Goal: Task Accomplishment & Management: Complete application form

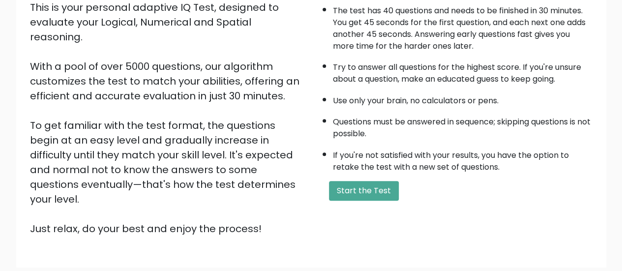
scroll to position [123, 0]
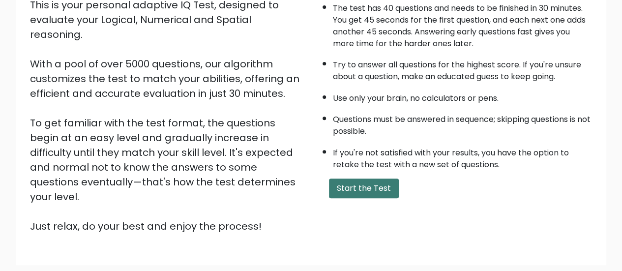
click at [366, 184] on button "Start the Test" at bounding box center [364, 188] width 70 height 20
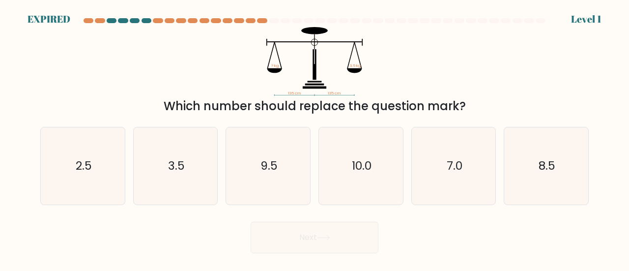
click at [588, 21] on div at bounding box center [314, 22] width 560 height 9
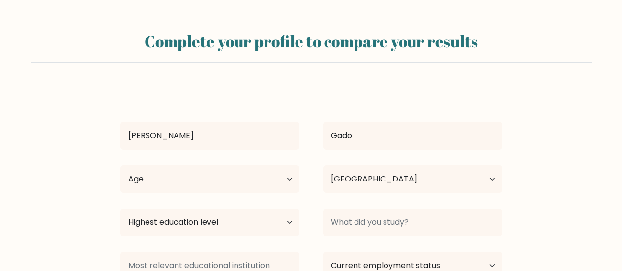
select select "PH"
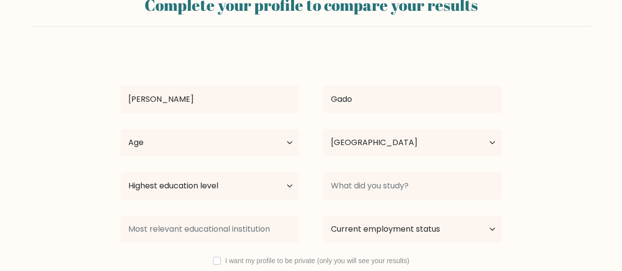
scroll to position [66, 0]
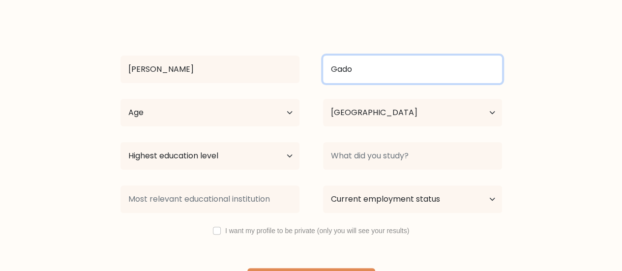
click at [375, 76] on input "Gado" at bounding box center [412, 70] width 179 height 28
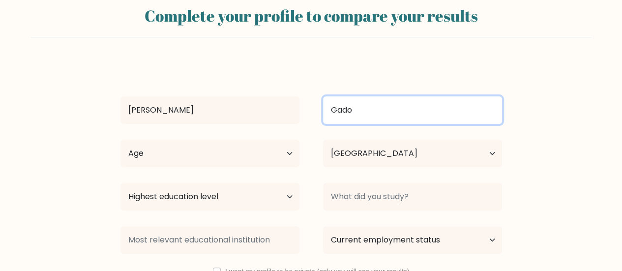
scroll to position [24, 0]
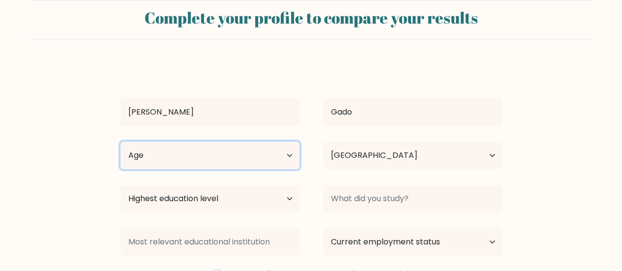
click at [267, 165] on select "Age Under [DEMOGRAPHIC_DATA] [DEMOGRAPHIC_DATA] [DEMOGRAPHIC_DATA] [DEMOGRAPHIC…" at bounding box center [209, 156] width 179 height 28
select select "25_34"
click at [120, 142] on select "Age Under [DEMOGRAPHIC_DATA] [DEMOGRAPHIC_DATA] [DEMOGRAPHIC_DATA] [DEMOGRAPHIC…" at bounding box center [209, 156] width 179 height 28
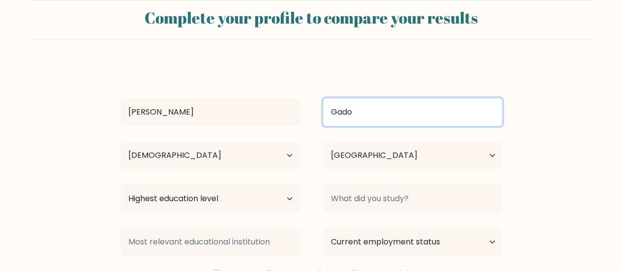
drag, startPoint x: 356, startPoint y: 114, endPoint x: 328, endPoint y: 113, distance: 28.0
click at [328, 113] on input "Gado" at bounding box center [412, 112] width 179 height 28
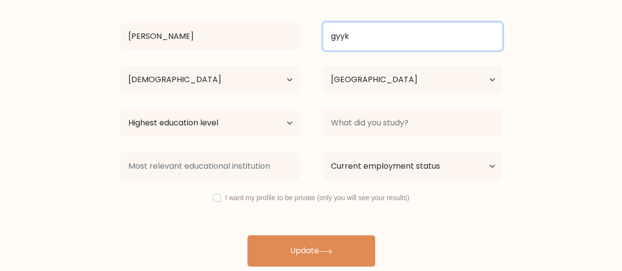
scroll to position [101, 0]
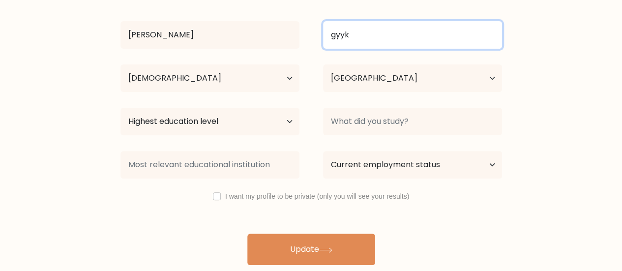
type input "gyyk"
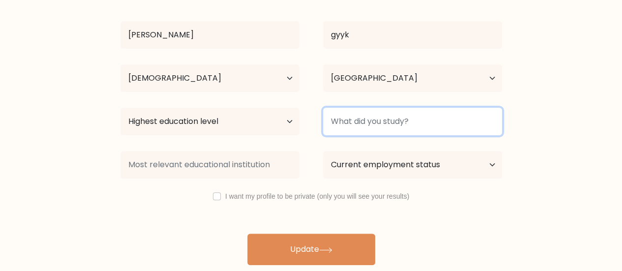
drag, startPoint x: 338, startPoint y: 120, endPoint x: 325, endPoint y: 123, distance: 13.0
click at [339, 120] on input at bounding box center [412, 122] width 179 height 28
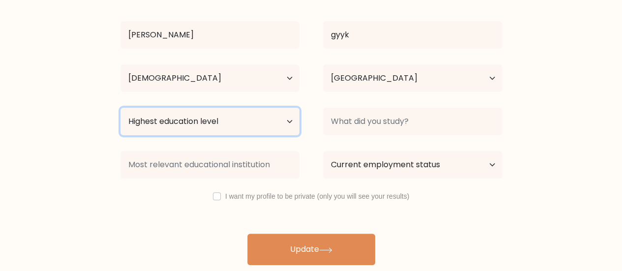
click at [283, 119] on select "Highest education level No schooling Primary Lower Secondary Upper Secondary Oc…" at bounding box center [209, 122] width 179 height 28
select select "occupation_specific"
click at [120, 108] on select "Highest education level No schooling Primary Lower Secondary Upper Secondary Oc…" at bounding box center [209, 122] width 179 height 28
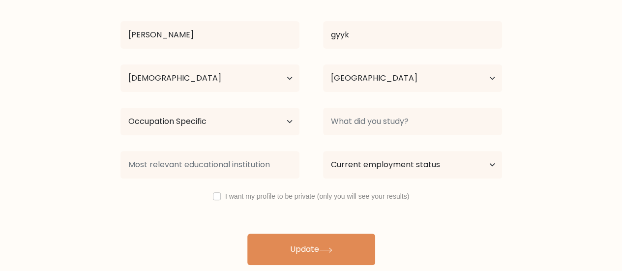
click at [225, 189] on div "Bryan gyyk Age Under 18 years old 18-24 years old 25-34 years old 35-44 years o…" at bounding box center [311, 125] width 393 height 279
click at [220, 199] on div "I want my profile to be private (only you will see your results)" at bounding box center [311, 196] width 405 height 12
click at [218, 199] on input "checkbox" at bounding box center [217, 196] width 8 height 8
checkbox input "true"
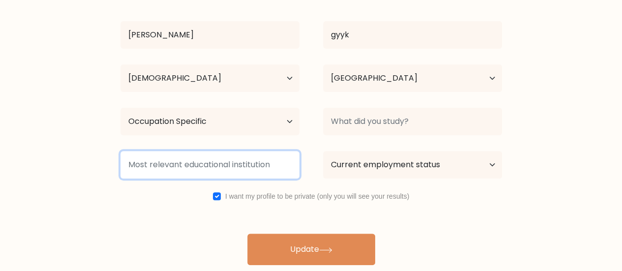
click at [220, 166] on input at bounding box center [209, 165] width 179 height 28
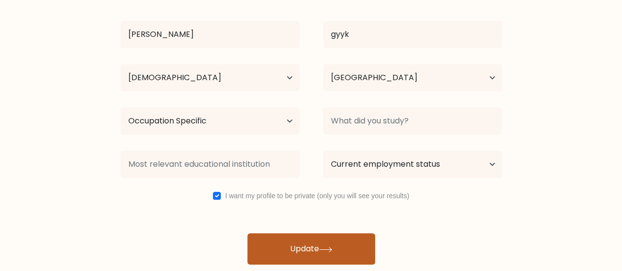
click at [305, 238] on button "Update" at bounding box center [311, 248] width 128 height 31
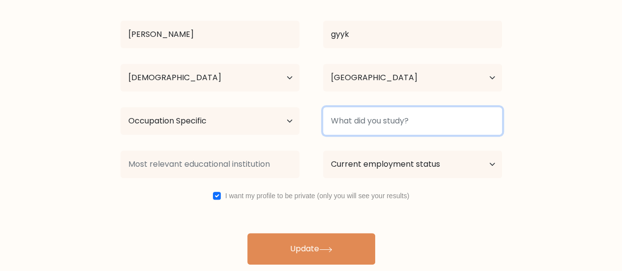
click at [381, 119] on input at bounding box center [412, 121] width 179 height 28
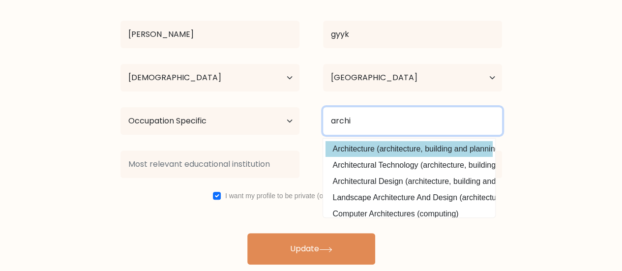
type input "archi"
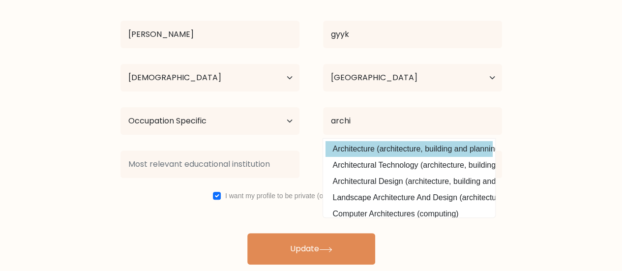
click at [380, 152] on div "Bryan gyyk Age Under 18 years old 18-24 years old 25-34 years old 35-44 years o…" at bounding box center [311, 124] width 393 height 279
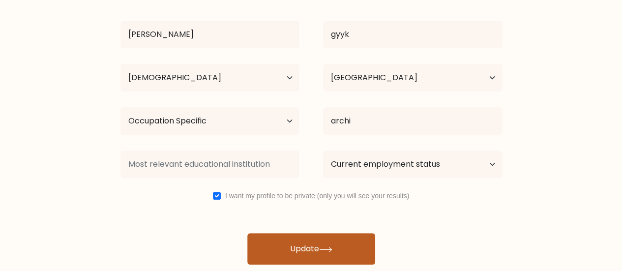
click at [309, 248] on button "Update" at bounding box center [311, 248] width 128 height 31
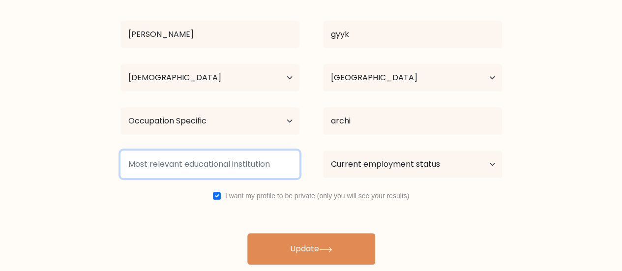
click at [233, 157] on input at bounding box center [209, 164] width 179 height 28
drag, startPoint x: 270, startPoint y: 163, endPoint x: 191, endPoint y: 165, distance: 79.2
click at [191, 165] on input at bounding box center [209, 164] width 179 height 28
click at [224, 162] on input at bounding box center [209, 164] width 179 height 28
type input "u"
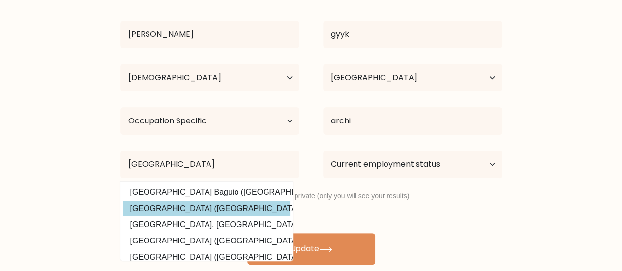
click at [220, 204] on option "University of Baguio (Philippines)" at bounding box center [206, 209] width 167 height 16
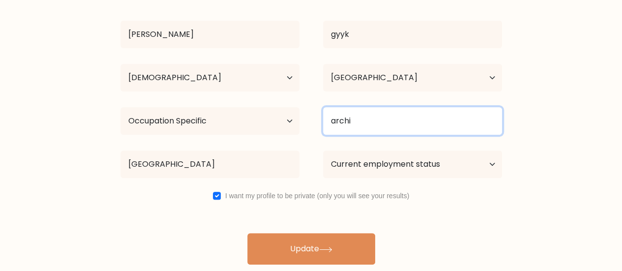
click at [372, 117] on input "archi" at bounding box center [412, 121] width 179 height 28
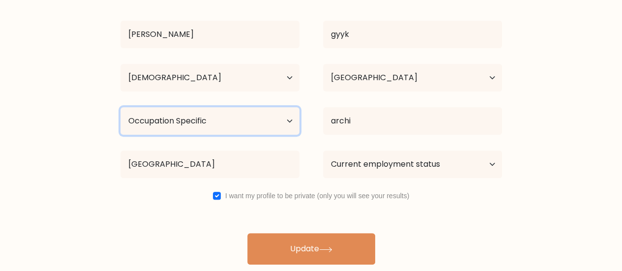
click at [236, 122] on select "Highest education level No schooling Primary Lower Secondary Upper Secondary Oc…" at bounding box center [209, 121] width 179 height 28
click at [183, 107] on select "Highest education level No schooling Primary Lower Secondary Upper Secondary Oc…" at bounding box center [209, 121] width 179 height 28
click at [170, 118] on select "Highest education level No schooling Primary Lower Secondary Upper Secondary Oc…" at bounding box center [209, 121] width 179 height 28
click at [203, 120] on select "Highest education level No schooling Primary Lower Secondary Upper Secondary Oc…" at bounding box center [209, 121] width 179 height 28
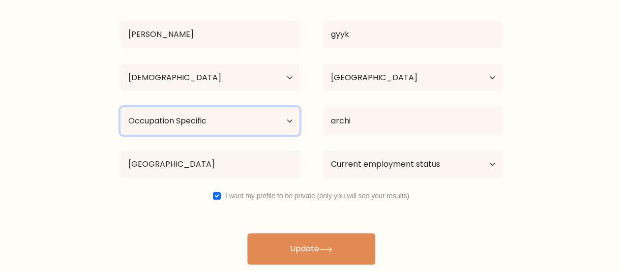
click at [203, 120] on select "Highest education level No schooling Primary Lower Secondary Upper Secondary Oc…" at bounding box center [209, 121] width 179 height 28
click at [203, 115] on select "Highest education level No schooling Primary Lower Secondary Upper Secondary Oc…" at bounding box center [209, 121] width 179 height 28
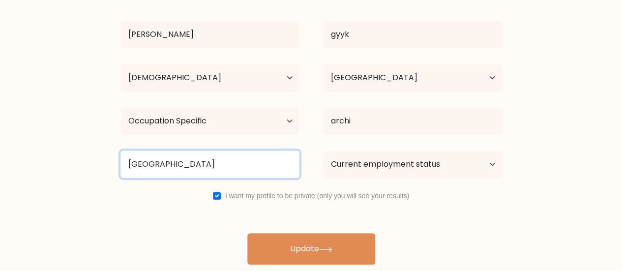
click at [211, 161] on input "University of Baguio" at bounding box center [209, 164] width 179 height 28
drag, startPoint x: 212, startPoint y: 163, endPoint x: 129, endPoint y: 165, distance: 83.6
click at [129, 165] on input "University of Baguio" at bounding box center [209, 164] width 179 height 28
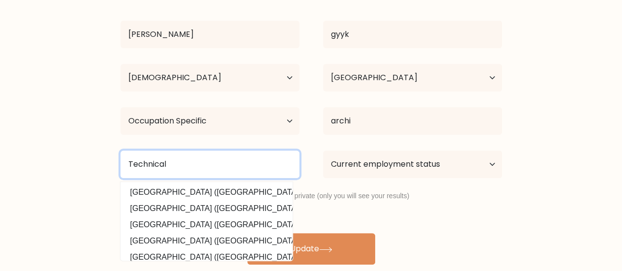
type input "Technical"
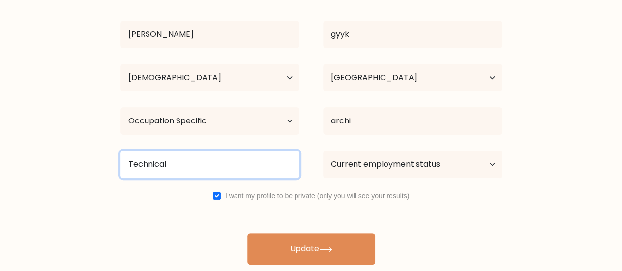
click at [197, 163] on input "Technical" at bounding box center [209, 164] width 179 height 28
drag, startPoint x: 197, startPoint y: 163, endPoint x: 111, endPoint y: 152, distance: 86.2
click at [111, 152] on div "Technical Accra Technical University (Ghana) Bolgatanga Technical University (G…" at bounding box center [210, 164] width 203 height 35
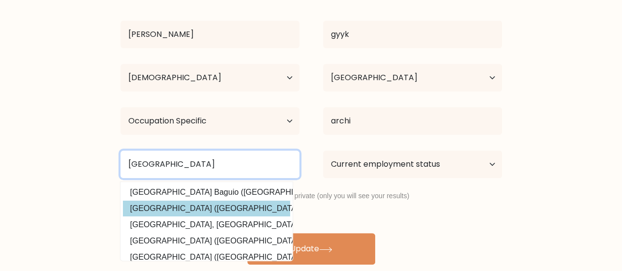
type input "University of Baguio"
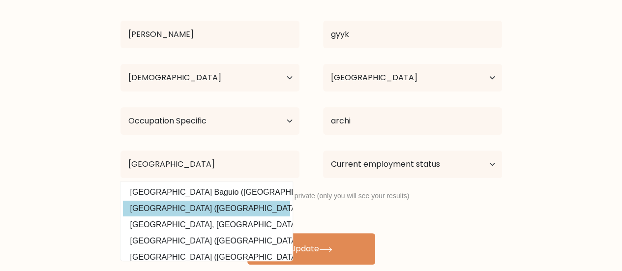
click at [187, 203] on option "University of Baguio (Philippines)" at bounding box center [206, 209] width 167 height 16
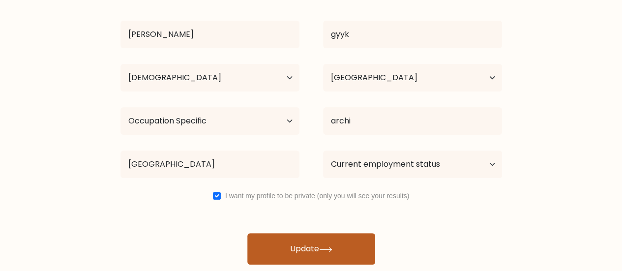
click at [297, 251] on button "Update" at bounding box center [311, 248] width 128 height 31
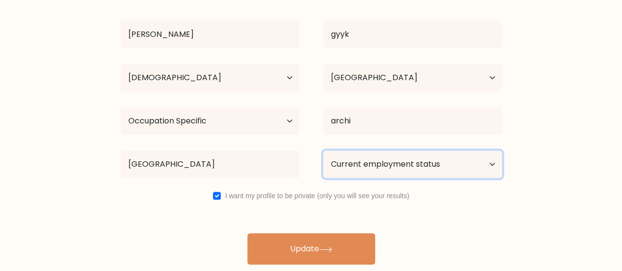
click at [363, 166] on select "Current employment status Employed Student Retired Other / prefer not to answer" at bounding box center [412, 164] width 179 height 28
select select "other"
click at [323, 150] on select "Current employment status Employed Student Retired Other / prefer not to answer" at bounding box center [412, 164] width 179 height 28
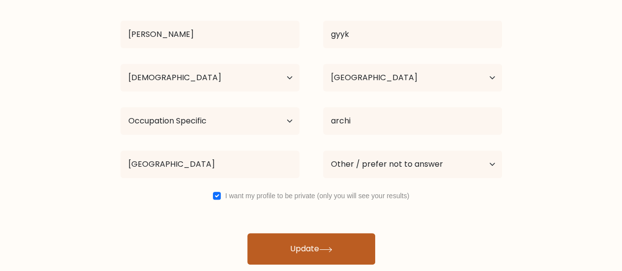
click at [340, 245] on button "Update" at bounding box center [311, 248] width 128 height 31
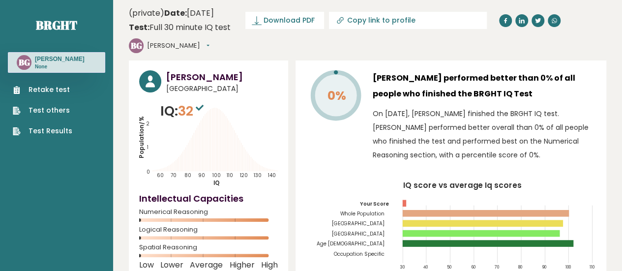
click at [38, 91] on link "Retake test" at bounding box center [42, 90] width 59 height 10
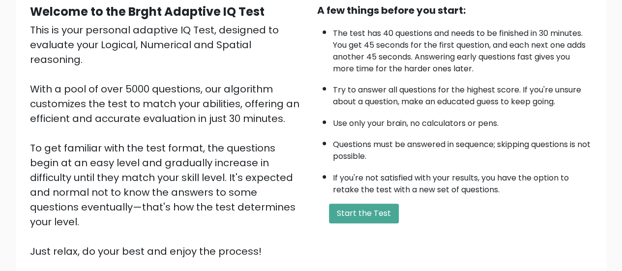
scroll to position [130, 0]
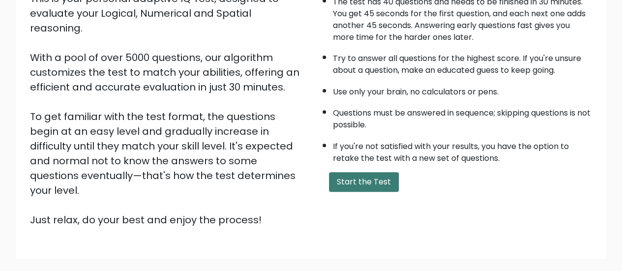
click at [361, 180] on button "Start the Test" at bounding box center [364, 182] width 70 height 20
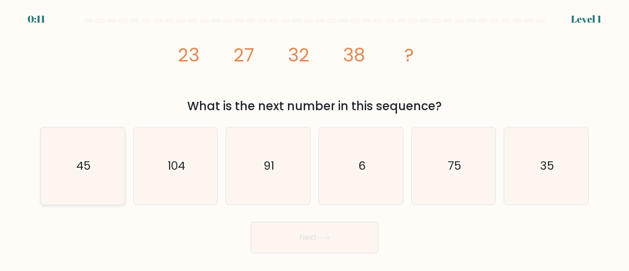
click at [68, 170] on icon "45" at bounding box center [82, 165] width 77 height 77
click at [315, 138] on input "a. 45" at bounding box center [315, 137] width 0 height 2
radio input "true"
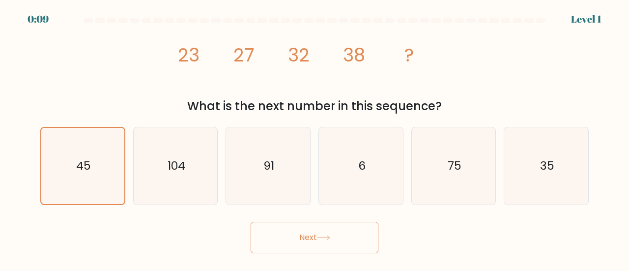
click at [281, 237] on button "Next" at bounding box center [315, 237] width 128 height 31
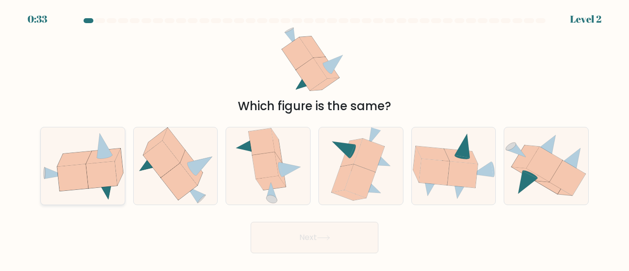
click at [60, 167] on icon at bounding box center [73, 177] width 31 height 27
click at [315, 138] on input "a." at bounding box center [315, 137] width 0 height 2
radio input "true"
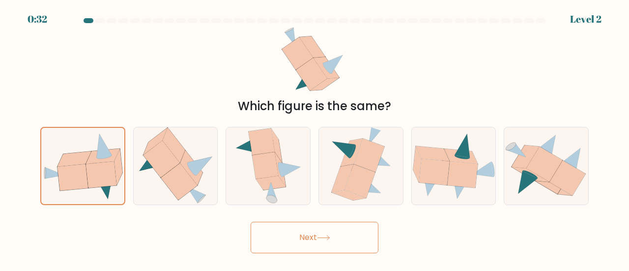
click at [343, 238] on button "Next" at bounding box center [315, 237] width 128 height 31
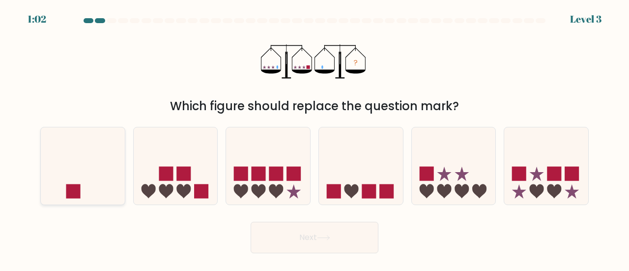
click at [89, 184] on icon at bounding box center [83, 165] width 84 height 69
click at [315, 138] on input "a." at bounding box center [315, 137] width 0 height 2
radio input "true"
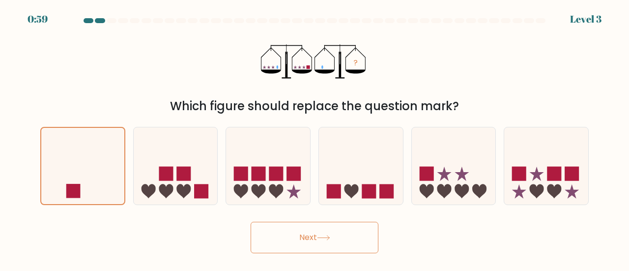
click at [313, 242] on button "Next" at bounding box center [315, 237] width 128 height 31
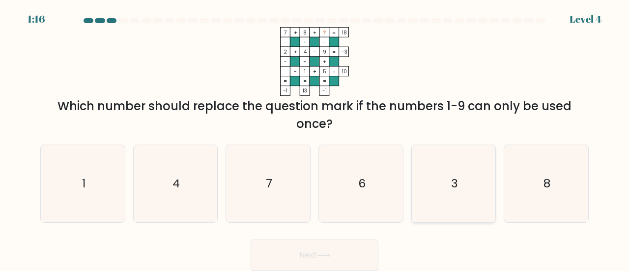
click at [471, 186] on icon "3" at bounding box center [453, 183] width 77 height 77
click at [315, 138] on input "e. 3" at bounding box center [315, 137] width 0 height 2
radio input "true"
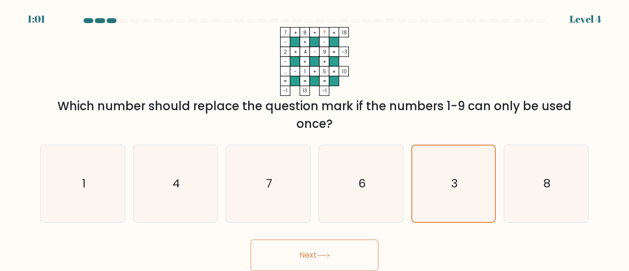
click at [341, 251] on button "Next" at bounding box center [315, 254] width 128 height 31
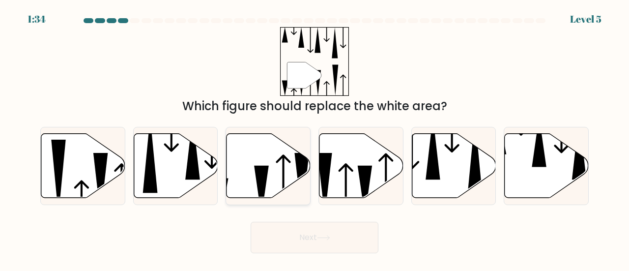
click at [262, 171] on icon at bounding box center [262, 191] width 15 height 51
click at [315, 138] on input "c." at bounding box center [315, 137] width 0 height 2
radio input "true"
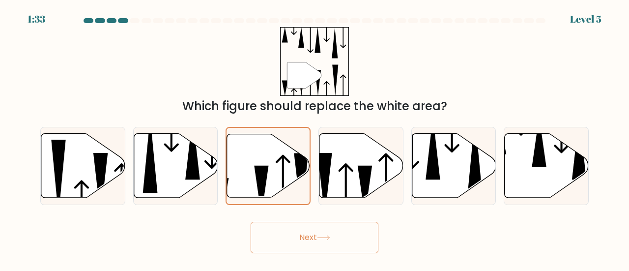
click at [301, 242] on button "Next" at bounding box center [315, 237] width 128 height 31
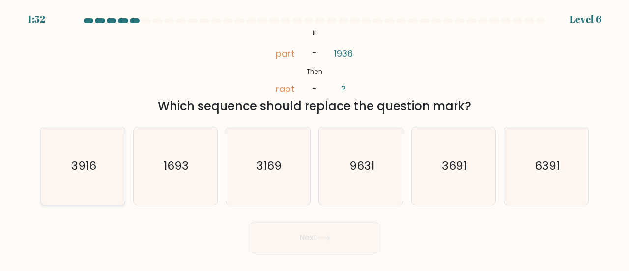
click at [79, 160] on text "3916" at bounding box center [83, 165] width 25 height 16
click at [315, 138] on input "a. 3916" at bounding box center [315, 137] width 0 height 2
radio input "true"
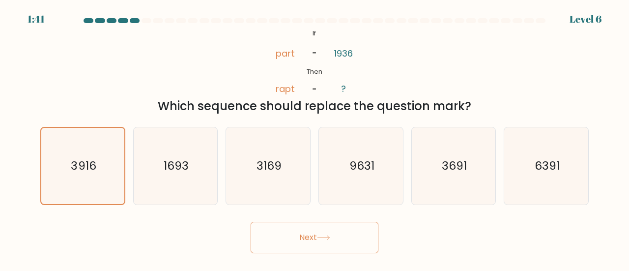
click at [319, 244] on button "Next" at bounding box center [315, 237] width 128 height 31
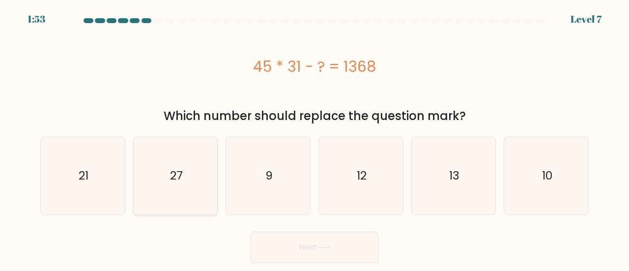
click at [178, 165] on icon "27" at bounding box center [175, 175] width 77 height 77
click at [315, 138] on input "b. 27" at bounding box center [315, 137] width 0 height 2
radio input "true"
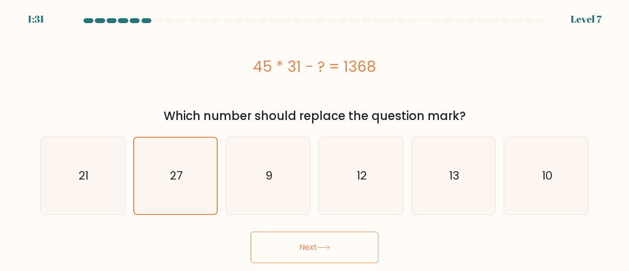
drag, startPoint x: 252, startPoint y: 64, endPoint x: 387, endPoint y: 69, distance: 135.8
click at [387, 69] on div "45 * 31 - ? = 1368" at bounding box center [314, 67] width 549 height 22
copy div "45 * 31 - ? = 1368"
click at [335, 255] on button "Next" at bounding box center [315, 247] width 128 height 31
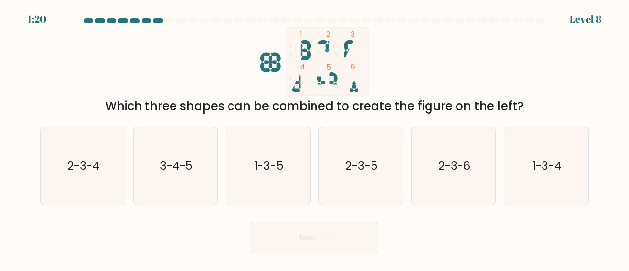
drag, startPoint x: 535, startPoint y: 183, endPoint x: 454, endPoint y: 207, distance: 84.6
click at [535, 182] on icon "1-3-4" at bounding box center [546, 165] width 77 height 77
click at [315, 138] on input "f. 1-3-4" at bounding box center [315, 137] width 0 height 2
radio input "true"
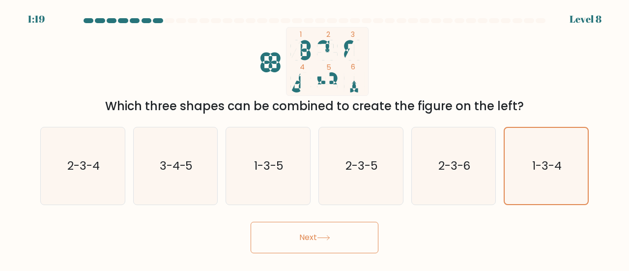
click at [340, 235] on button "Next" at bounding box center [315, 237] width 128 height 31
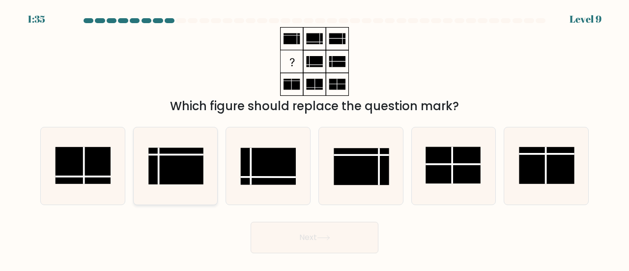
click at [158, 159] on line at bounding box center [158, 166] width 0 height 37
click at [315, 138] on input "b." at bounding box center [315, 137] width 0 height 2
radio input "true"
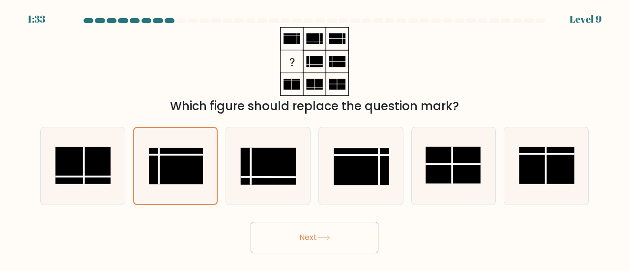
click at [326, 241] on button "Next" at bounding box center [315, 237] width 128 height 31
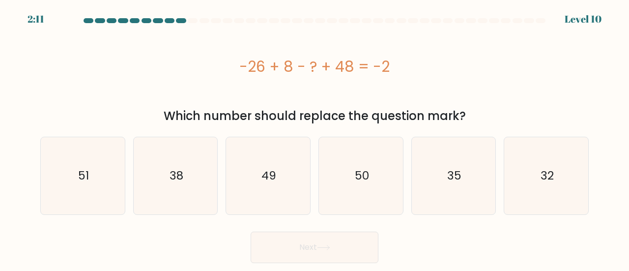
drag, startPoint x: 371, startPoint y: 67, endPoint x: 243, endPoint y: 64, distance: 127.4
click at [243, 64] on div "-26 + 8 - ? + 48 = -2" at bounding box center [314, 67] width 549 height 22
copy div "-26 + 8 - ? + 48 = -2"
click at [541, 177] on text "32" at bounding box center [547, 176] width 13 height 16
click at [315, 138] on input "f. 32" at bounding box center [315, 137] width 0 height 2
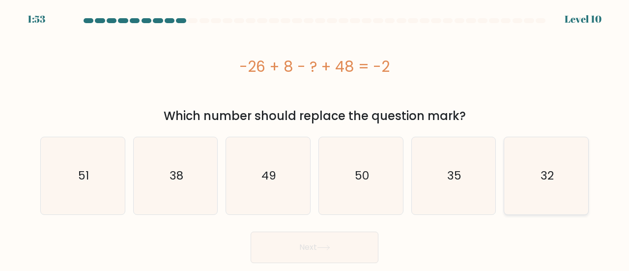
radio input "true"
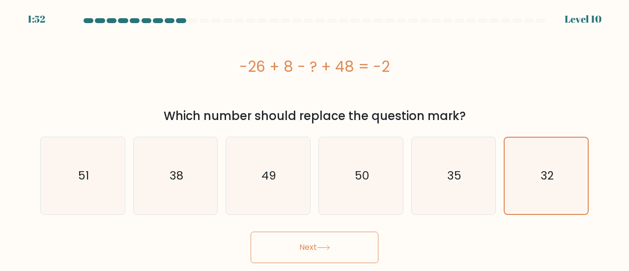
click at [292, 244] on button "Next" at bounding box center [315, 247] width 128 height 31
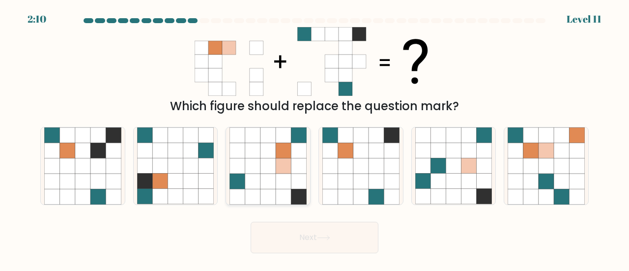
click at [275, 187] on icon at bounding box center [268, 181] width 15 height 15
click at [315, 138] on input "c." at bounding box center [315, 137] width 0 height 2
radio input "true"
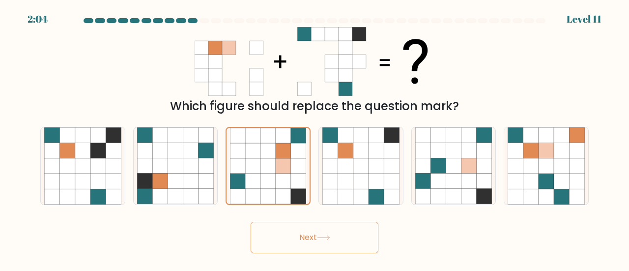
click at [320, 233] on button "Next" at bounding box center [315, 237] width 128 height 31
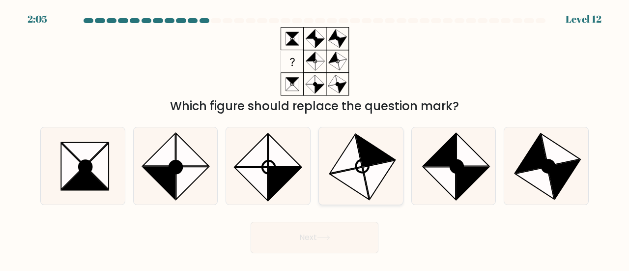
click at [372, 169] on icon at bounding box center [379, 179] width 32 height 39
click at [315, 138] on input "d." at bounding box center [315, 137] width 0 height 2
radio input "true"
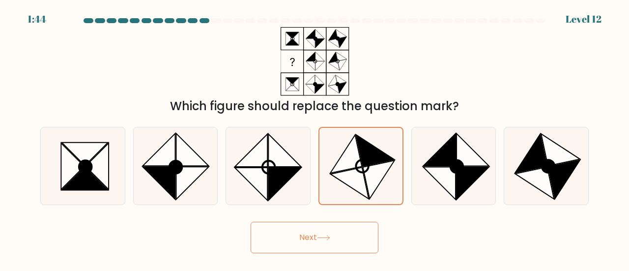
click at [318, 237] on button "Next" at bounding box center [315, 237] width 128 height 31
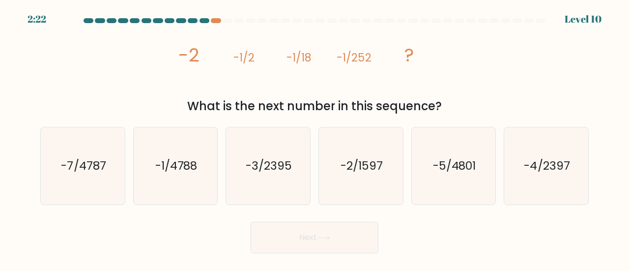
drag, startPoint x: 166, startPoint y: 50, endPoint x: 459, endPoint y: 109, distance: 299.3
click at [459, 109] on div "image/svg+xml -2 -1/2 -1/18 -1/252 ? What is the next number in this sequence?" at bounding box center [314, 71] width 560 height 88
copy div "-2 -1/2 -1/18 -1/252 ? What is the next number in this sequence?"
click at [145, 168] on icon "-1/4788" at bounding box center [175, 165] width 77 height 77
click at [315, 138] on input "b. -1/4788" at bounding box center [315, 137] width 0 height 2
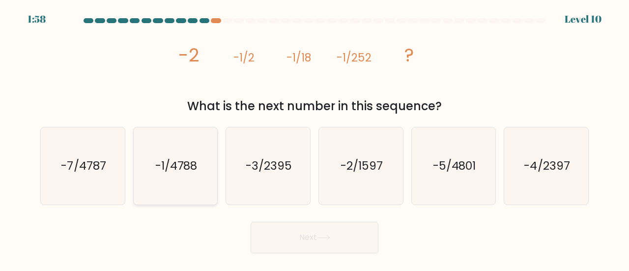
radio input "true"
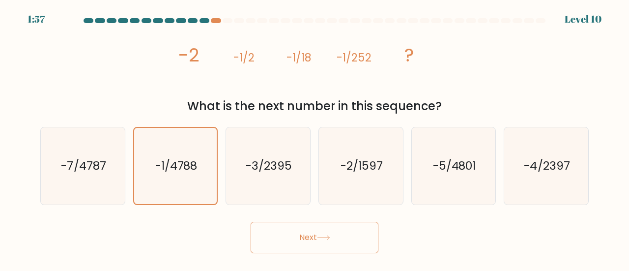
click at [296, 231] on button "Next" at bounding box center [315, 237] width 128 height 31
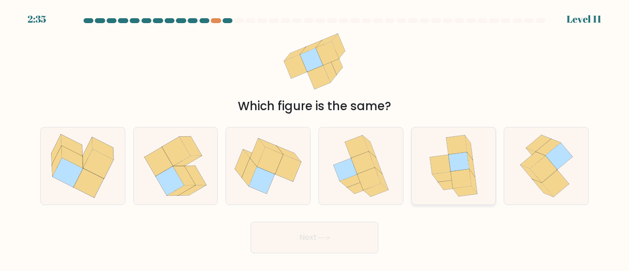
click at [463, 170] on icon at bounding box center [459, 161] width 21 height 19
click at [315, 138] on input "e." at bounding box center [315, 137] width 0 height 2
radio input "true"
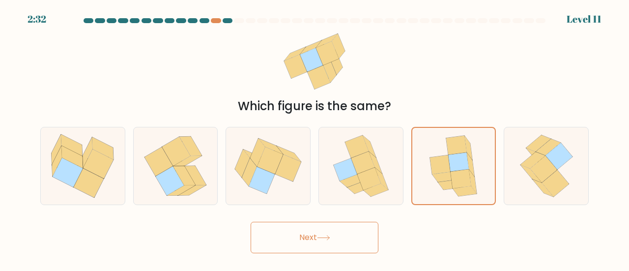
click at [328, 238] on icon at bounding box center [323, 237] width 13 height 5
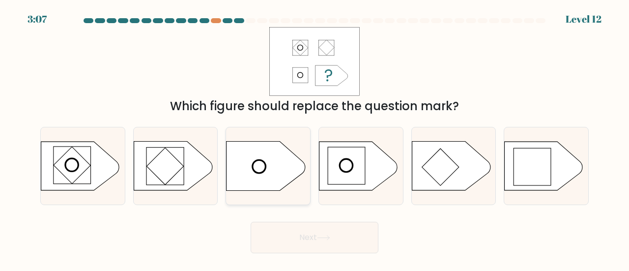
click at [269, 173] on icon at bounding box center [266, 166] width 79 height 49
click at [315, 138] on input "c." at bounding box center [315, 137] width 0 height 2
radio input "true"
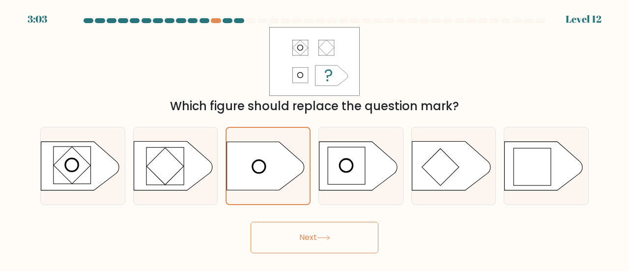
click at [316, 235] on button "Next" at bounding box center [315, 237] width 128 height 31
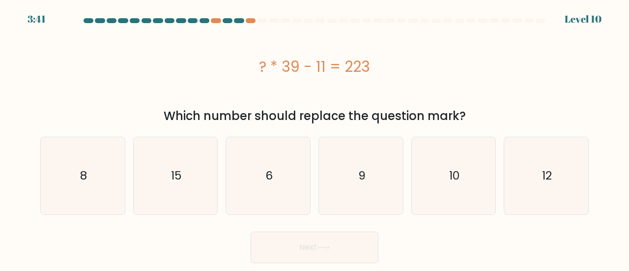
drag, startPoint x: 258, startPoint y: 65, endPoint x: 378, endPoint y: 69, distance: 120.5
click at [378, 69] on div "? * 39 - 11 = 223" at bounding box center [314, 67] width 549 height 22
copy div "? * 39 - 11 = 223"
click at [283, 183] on icon "6" at bounding box center [268, 175] width 77 height 77
click at [315, 138] on input "c. 6" at bounding box center [315, 137] width 0 height 2
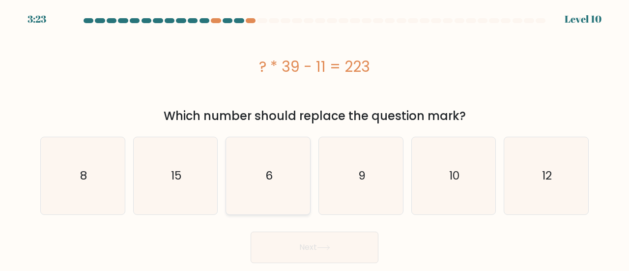
radio input "true"
click at [308, 249] on button "Next" at bounding box center [315, 247] width 128 height 31
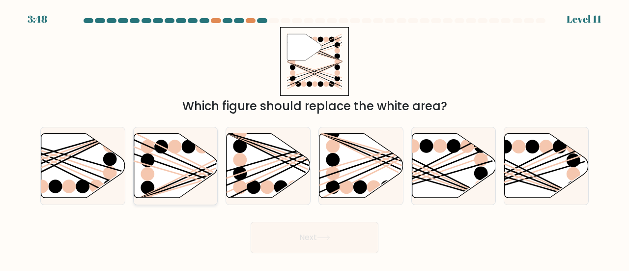
click at [182, 164] on icon at bounding box center [176, 165] width 84 height 64
click at [315, 138] on input "b." at bounding box center [315, 137] width 0 height 2
radio input "true"
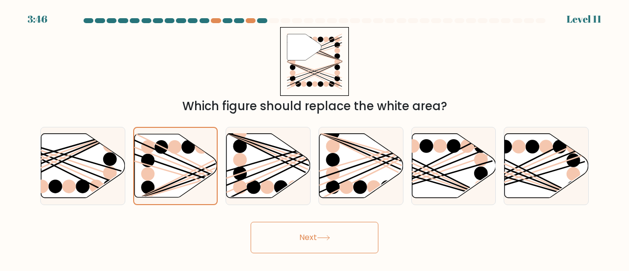
click at [307, 239] on button "Next" at bounding box center [315, 237] width 128 height 31
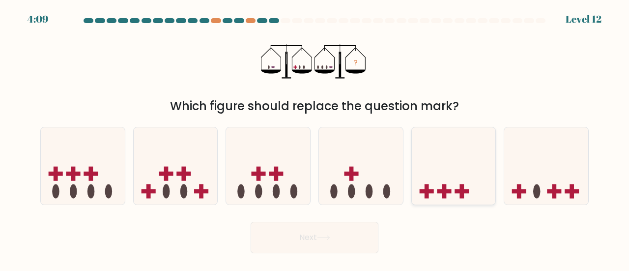
click at [440, 172] on icon at bounding box center [454, 165] width 84 height 69
click at [315, 138] on input "e." at bounding box center [315, 137] width 0 height 2
radio input "true"
click at [330, 239] on icon at bounding box center [323, 237] width 13 height 5
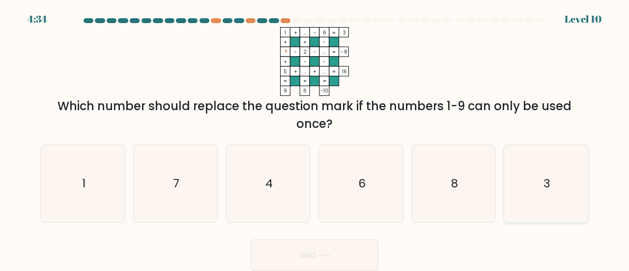
click at [562, 188] on icon "3" at bounding box center [546, 183] width 77 height 77
click at [315, 138] on input "f. 3" at bounding box center [315, 137] width 0 height 2
radio input "true"
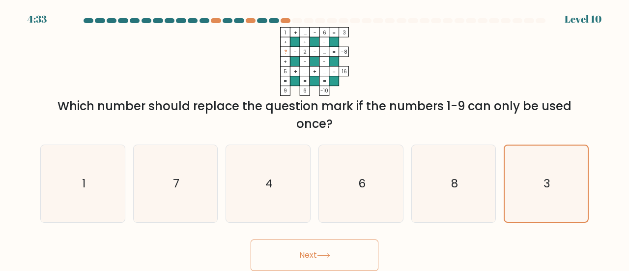
click at [327, 252] on button "Next" at bounding box center [315, 254] width 128 height 31
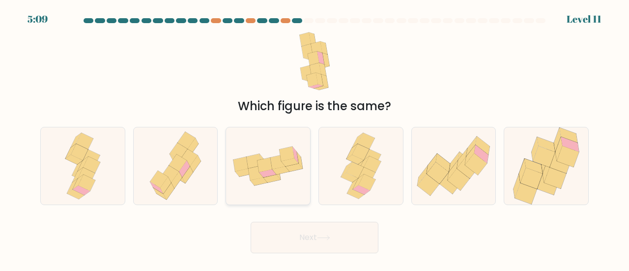
click at [275, 166] on icon at bounding box center [278, 161] width 15 height 15
click at [315, 138] on input "c." at bounding box center [315, 137] width 0 height 2
radio input "true"
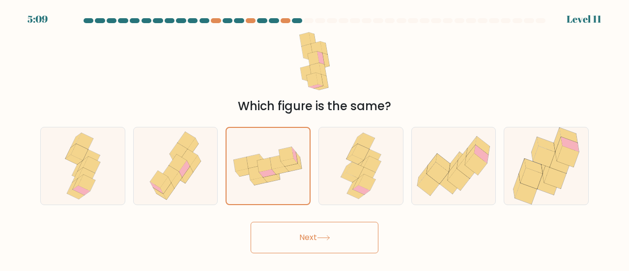
click at [312, 234] on button "Next" at bounding box center [315, 237] width 128 height 31
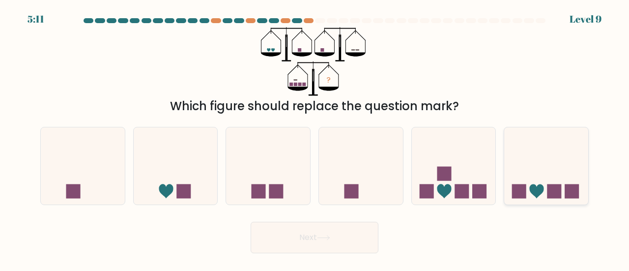
click at [565, 163] on icon at bounding box center [546, 165] width 84 height 69
click at [315, 138] on input "f." at bounding box center [315, 137] width 0 height 2
radio input "true"
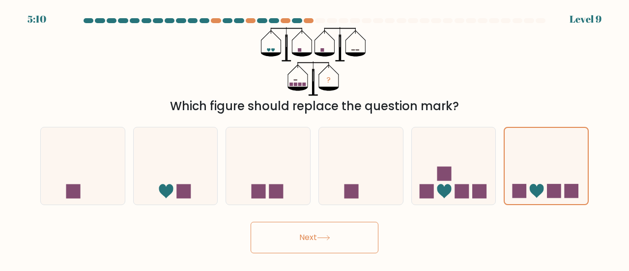
click at [318, 239] on button "Next" at bounding box center [315, 237] width 128 height 31
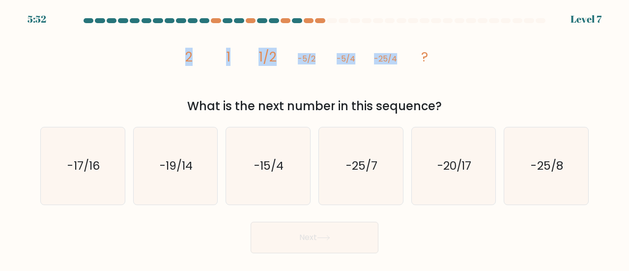
drag, startPoint x: 185, startPoint y: 59, endPoint x: 415, endPoint y: 65, distance: 230.2
click at [415, 65] on icon "image/svg+xml 2 1 1/2 -5/2 -5/4 -25/4 ?" at bounding box center [314, 61] width 275 height 69
click at [395, 76] on icon "image/svg+xml 2 1 1/2 -5/2 -5/4 -25/4 ?" at bounding box center [314, 61] width 275 height 69
drag, startPoint x: 455, startPoint y: 102, endPoint x: 172, endPoint y: 45, distance: 288.9
click at [172, 45] on div "image/svg+xml 2 1 1/2 -5/2 -5/4 -25/4 ? What is the next number in this sequenc…" at bounding box center [314, 71] width 560 height 88
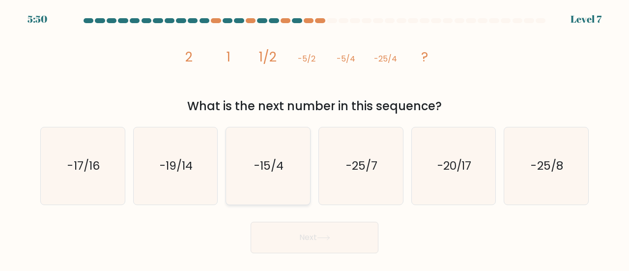
copy div "2 1 1/2 -5/2 -5/4 -25/4 ? What is the next number in this sequence?"
click at [524, 148] on icon "-25/8" at bounding box center [546, 165] width 77 height 77
click at [315, 138] on input "f. -25/8" at bounding box center [315, 137] width 0 height 2
radio input "true"
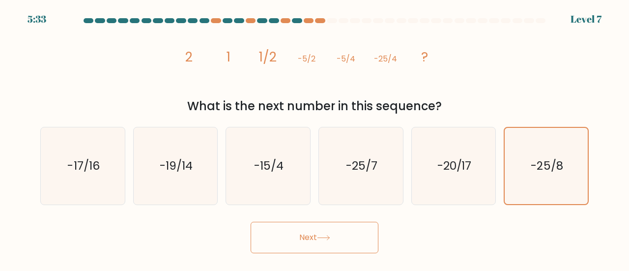
click at [333, 235] on button "Next" at bounding box center [315, 237] width 128 height 31
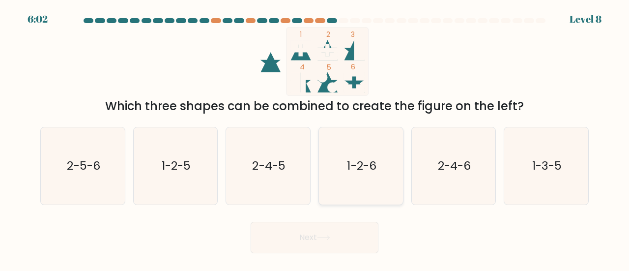
click at [338, 157] on icon "1-2-6" at bounding box center [361, 165] width 77 height 77
click at [315, 138] on input "d. 1-2-6" at bounding box center [315, 137] width 0 height 2
radio input "true"
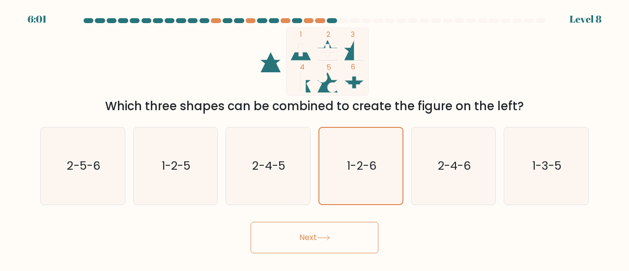
click at [330, 244] on button "Next" at bounding box center [315, 237] width 128 height 31
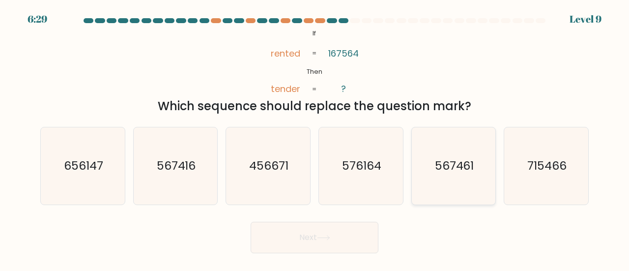
click at [448, 171] on text "567461" at bounding box center [454, 165] width 39 height 16
click at [315, 138] on input "e. 567461" at bounding box center [315, 137] width 0 height 2
radio input "true"
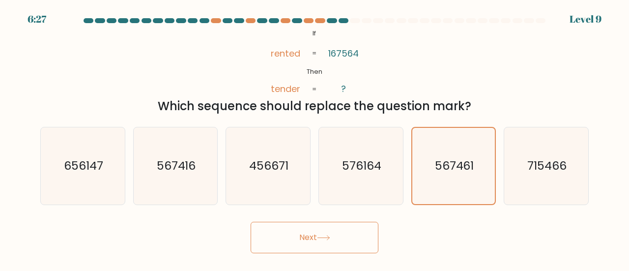
click at [298, 239] on button "Next" at bounding box center [315, 237] width 128 height 31
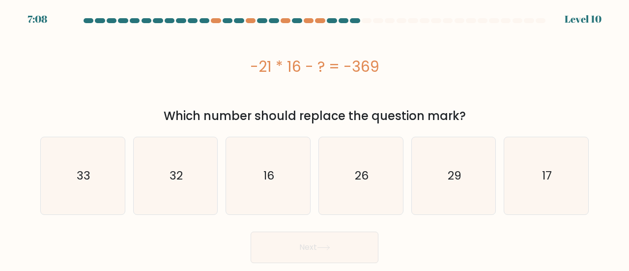
drag, startPoint x: 241, startPoint y: 65, endPoint x: 391, endPoint y: 68, distance: 149.5
click at [391, 68] on div "-21 * 16 - ? = -369" at bounding box center [314, 67] width 549 height 22
copy div "-21 * 16 - ? = -369"
click at [363, 102] on div "-21 * 16 - ? = -369" at bounding box center [314, 66] width 549 height 79
drag, startPoint x: 467, startPoint y: 113, endPoint x: 254, endPoint y: 60, distance: 219.8
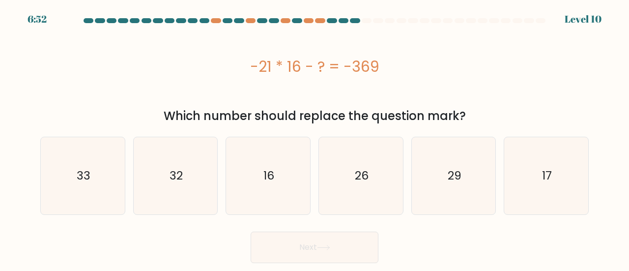
click at [254, 60] on div "-21 * 16 - ? = -369 Which number should replace the question mark?" at bounding box center [314, 76] width 560 height 98
copy div "-21 * 16 - ? = -369 Which number should replace the question mark?"
click at [86, 181] on text "33" at bounding box center [84, 176] width 14 height 16
click at [315, 138] on input "a. 33" at bounding box center [315, 137] width 0 height 2
radio input "true"
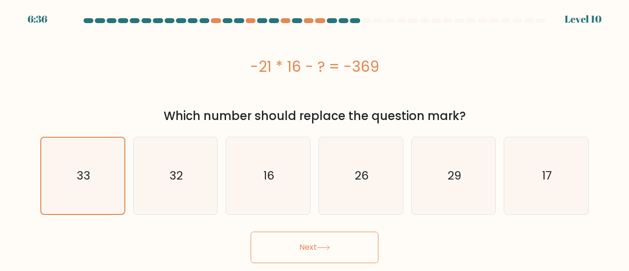
click at [309, 243] on button "Next" at bounding box center [315, 247] width 128 height 31
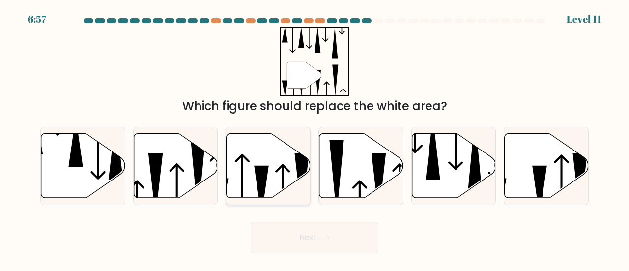
click at [273, 176] on icon at bounding box center [269, 165] width 84 height 64
click at [315, 138] on input "c." at bounding box center [315, 137] width 0 height 2
radio input "true"
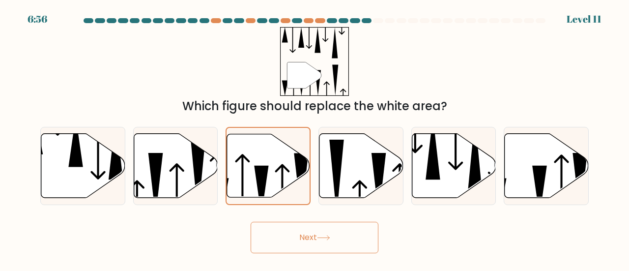
click at [318, 236] on button "Next" at bounding box center [315, 237] width 128 height 31
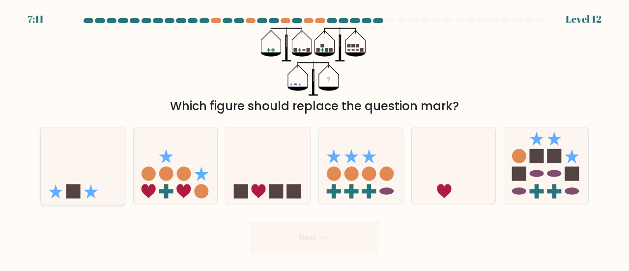
click at [87, 177] on icon at bounding box center [83, 165] width 84 height 69
click at [315, 138] on input "a." at bounding box center [315, 137] width 0 height 2
radio input "true"
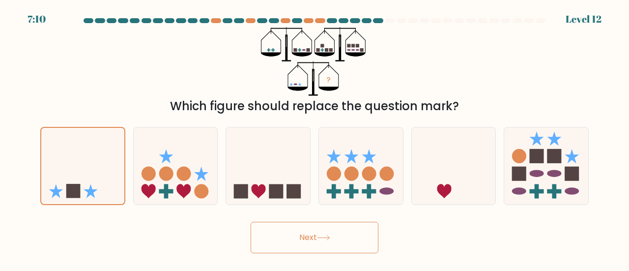
click at [285, 232] on button "Next" at bounding box center [315, 237] width 128 height 31
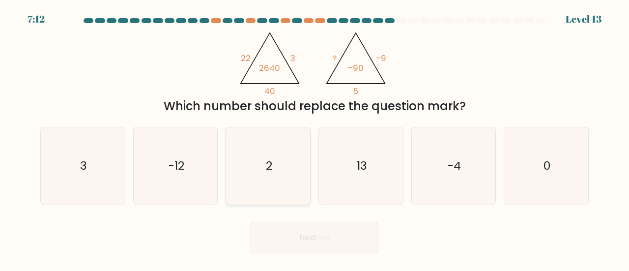
click at [273, 151] on icon "2" at bounding box center [268, 165] width 77 height 77
click at [315, 138] on input "c. 2" at bounding box center [315, 137] width 0 height 2
radio input "true"
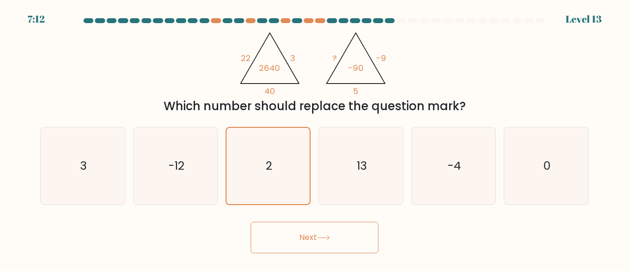
click at [293, 239] on button "Next" at bounding box center [315, 237] width 128 height 31
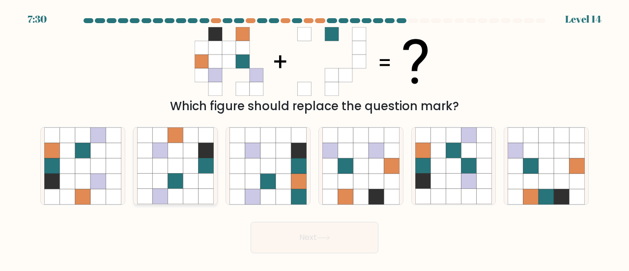
click at [190, 176] on icon at bounding box center [190, 181] width 15 height 15
click at [315, 138] on input "b." at bounding box center [315, 137] width 0 height 2
radio input "true"
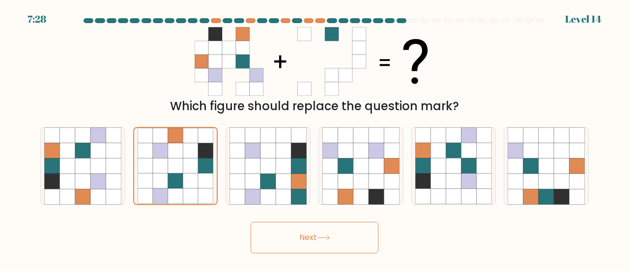
click at [313, 241] on button "Next" at bounding box center [315, 237] width 128 height 31
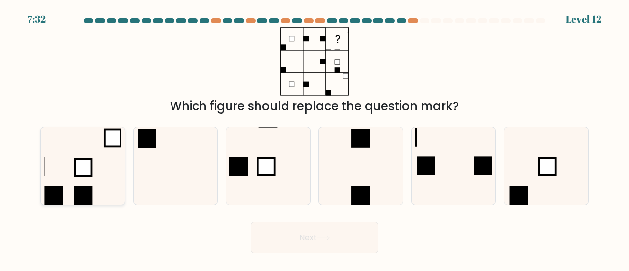
click at [102, 169] on icon at bounding box center [82, 165] width 77 height 77
click at [315, 138] on input "a." at bounding box center [315, 137] width 0 height 2
radio input "true"
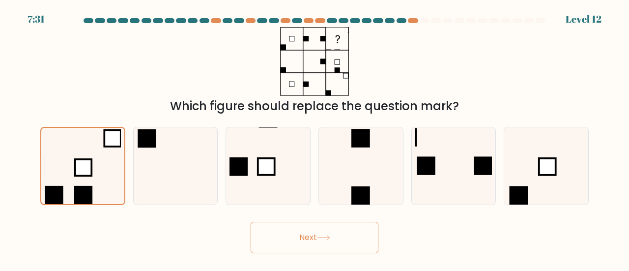
click at [300, 244] on button "Next" at bounding box center [315, 237] width 128 height 31
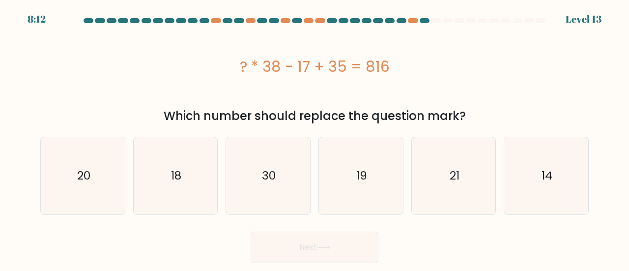
drag, startPoint x: 471, startPoint y: 112, endPoint x: 243, endPoint y: 68, distance: 232.3
click at [243, 68] on div "? * 38 - 17 + 35 = 816 Which number should replace the question mark?" at bounding box center [314, 76] width 560 height 98
copy div "? * 38 - 17 + 35 = 816 Which number should replace the question mark?"
click at [468, 164] on icon "21" at bounding box center [453, 175] width 77 height 77
click at [315, 138] on input "e. 21" at bounding box center [315, 137] width 0 height 2
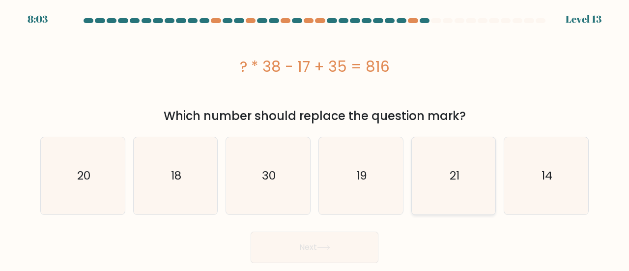
radio input "true"
click at [325, 247] on icon at bounding box center [323, 247] width 13 height 5
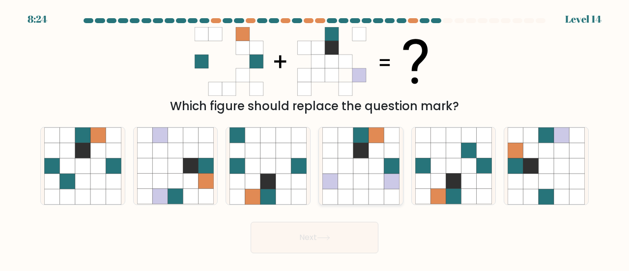
click at [368, 179] on icon at bounding box center [360, 181] width 15 height 15
click at [315, 138] on input "d." at bounding box center [315, 137] width 0 height 2
radio input "true"
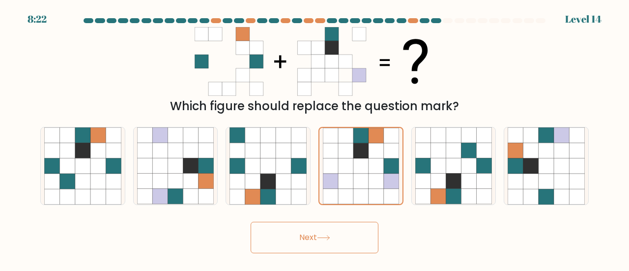
click at [324, 233] on button "Next" at bounding box center [315, 237] width 128 height 31
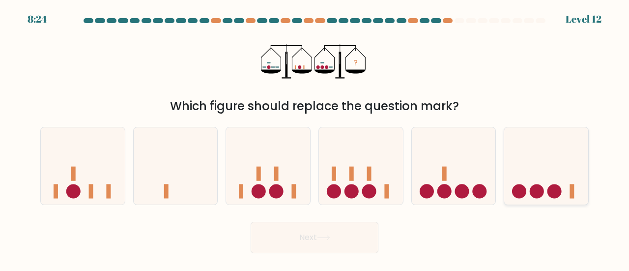
click at [547, 157] on icon at bounding box center [546, 165] width 84 height 69
click at [315, 138] on input "f." at bounding box center [315, 137] width 0 height 2
radio input "true"
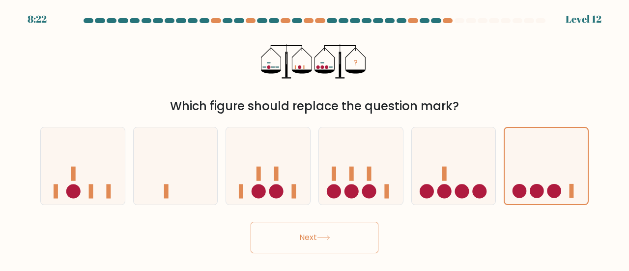
click at [330, 237] on icon at bounding box center [323, 237] width 13 height 5
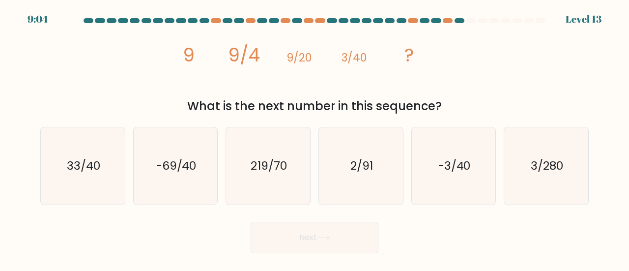
drag, startPoint x: 181, startPoint y: 46, endPoint x: 468, endPoint y: 102, distance: 292.4
click at [468, 102] on div "image/svg+xml 9 9/4 9/20 3/40 ? What is the next number in this sequence?" at bounding box center [314, 71] width 560 height 88
copy div "9 9/4 9/20 3/40 ? What is the next number in this sequence?"
click at [538, 161] on text "3/280" at bounding box center [547, 165] width 32 height 16
click at [315, 138] on input "f. 3/280" at bounding box center [315, 137] width 0 height 2
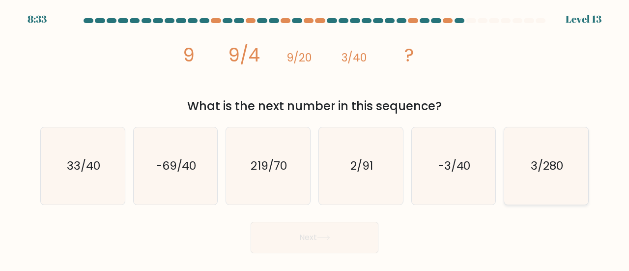
radio input "true"
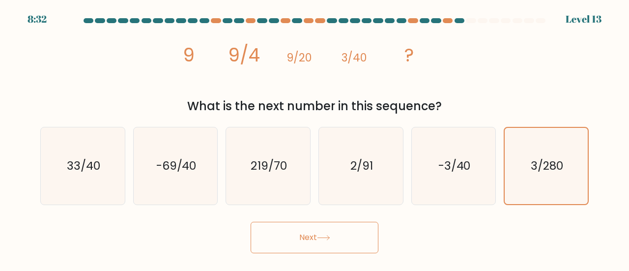
click at [306, 233] on button "Next" at bounding box center [315, 237] width 128 height 31
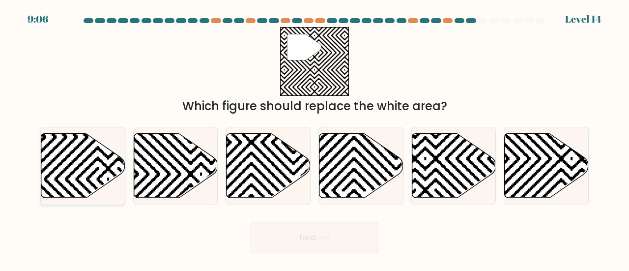
click at [69, 166] on icon at bounding box center [108, 94] width 169 height 169
click at [315, 138] on input "a." at bounding box center [315, 137] width 0 height 2
radio input "true"
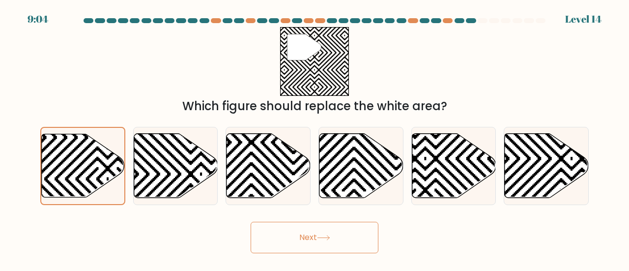
click at [307, 238] on button "Next" at bounding box center [315, 237] width 128 height 31
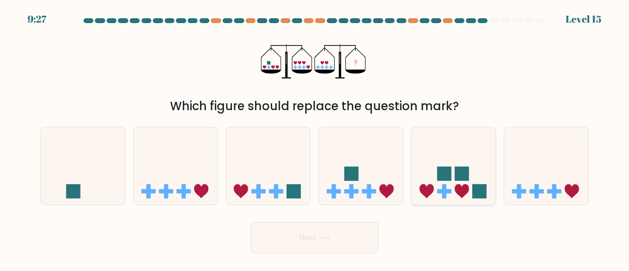
click at [450, 171] on rect at bounding box center [444, 174] width 14 height 14
click at [315, 138] on input "e." at bounding box center [315, 137] width 0 height 2
radio input "true"
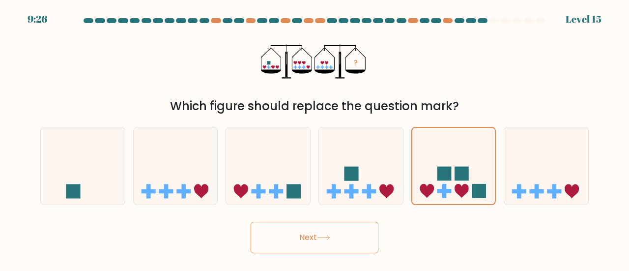
click at [316, 230] on button "Next" at bounding box center [315, 237] width 128 height 31
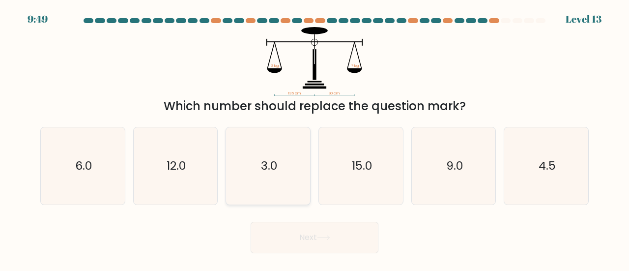
click at [285, 169] on icon "3.0" at bounding box center [268, 165] width 77 height 77
click at [315, 138] on input "c. 3.0" at bounding box center [315, 137] width 0 height 2
radio input "true"
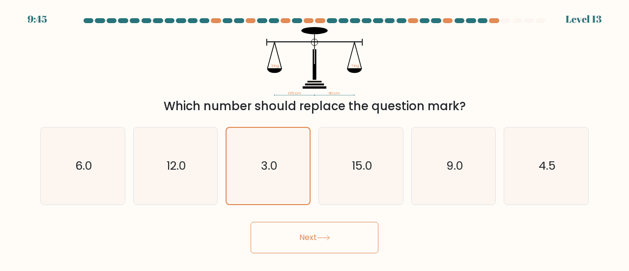
click at [303, 233] on button "Next" at bounding box center [315, 237] width 128 height 31
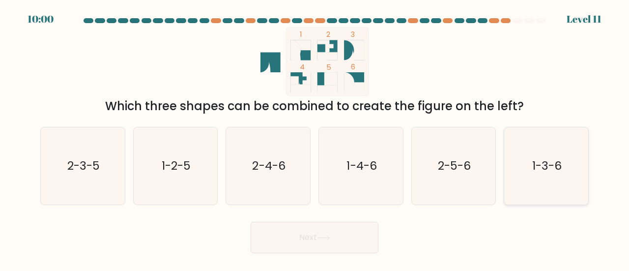
click at [545, 158] on text "1-3-6" at bounding box center [546, 165] width 29 height 16
click at [315, 138] on input "f. 1-3-6" at bounding box center [315, 137] width 0 height 2
radio input "true"
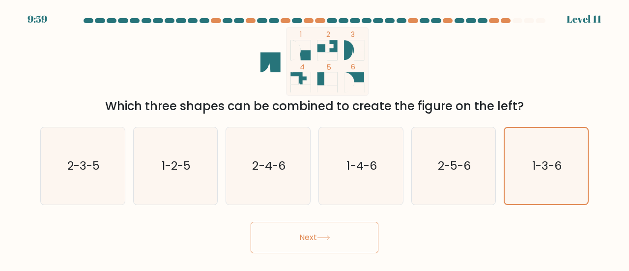
click at [336, 236] on button "Next" at bounding box center [315, 237] width 128 height 31
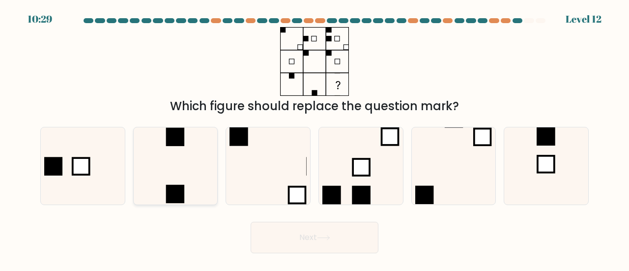
click at [140, 160] on icon at bounding box center [175, 165] width 77 height 77
click at [315, 138] on input "b." at bounding box center [315, 137] width 0 height 2
radio input "true"
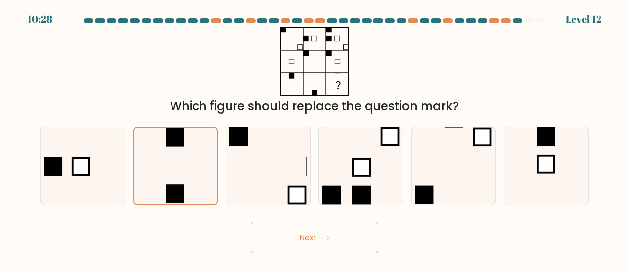
click at [321, 237] on icon at bounding box center [324, 237] width 12 height 4
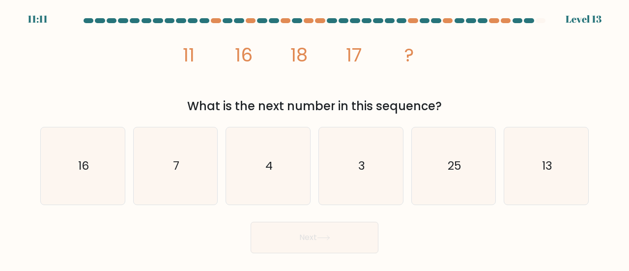
drag, startPoint x: 183, startPoint y: 52, endPoint x: 446, endPoint y: 112, distance: 270.3
click at [446, 112] on div "image/svg+xml 11 16 18 17 ? What is the next number in this sequence?" at bounding box center [314, 71] width 560 height 88
copy div "11 16 18 17 ? What is the next number in this sequence?"
click at [570, 161] on icon "13" at bounding box center [546, 165] width 77 height 77
click at [315, 138] on input "f. 13" at bounding box center [315, 137] width 0 height 2
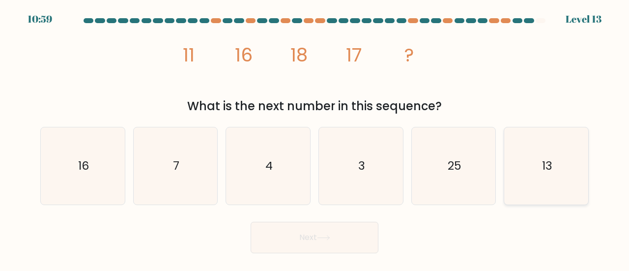
radio input "true"
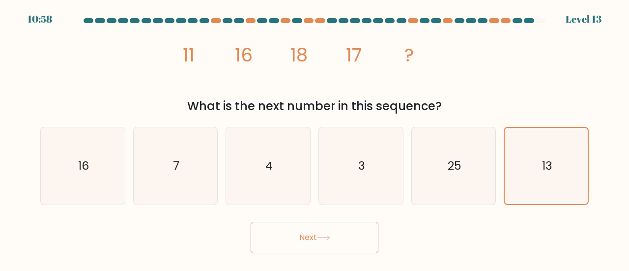
click at [291, 237] on button "Next" at bounding box center [315, 237] width 128 height 31
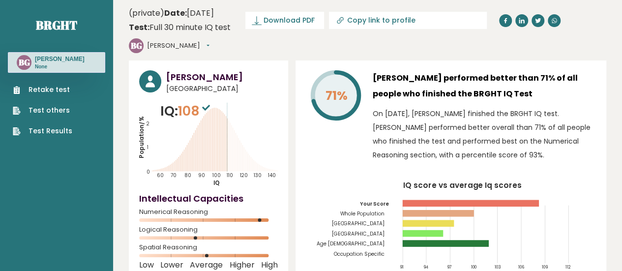
click at [173, 43] on button "[PERSON_NAME]" at bounding box center [178, 46] width 62 height 10
click at [158, 48] on button "[PERSON_NAME]" at bounding box center [178, 46] width 62 height 10
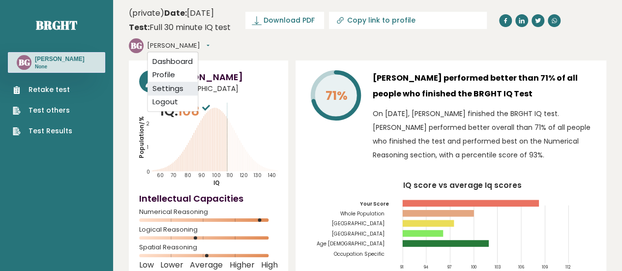
click at [167, 85] on link "Settings" at bounding box center [172, 89] width 50 height 14
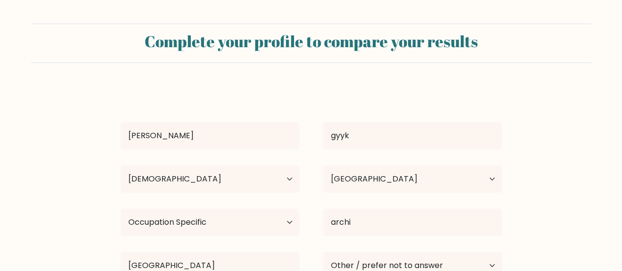
select select "25_34"
select select "PH"
select select "occupation_specific"
select select "other"
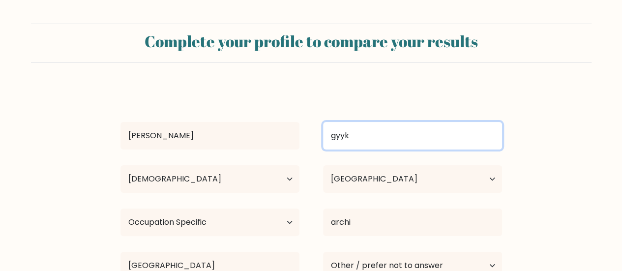
drag, startPoint x: 362, startPoint y: 132, endPoint x: 326, endPoint y: 132, distance: 35.4
click at [326, 132] on input "gyyk" at bounding box center [412, 136] width 179 height 28
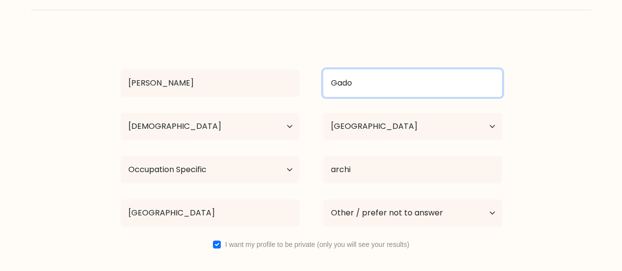
scroll to position [56, 0]
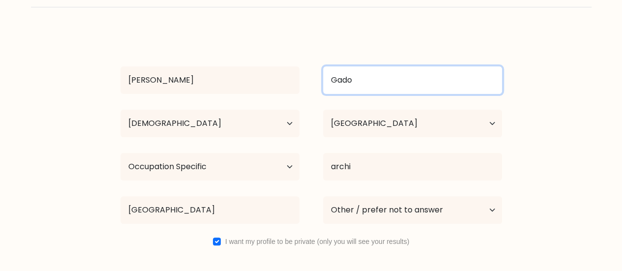
type input "Gado"
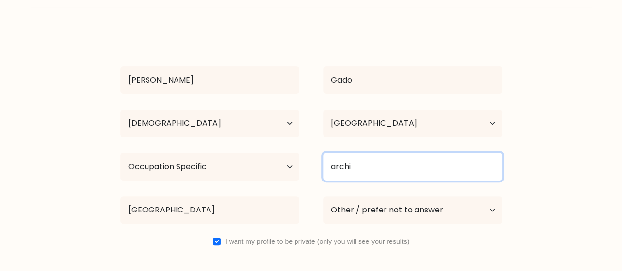
drag, startPoint x: 400, startPoint y: 164, endPoint x: 309, endPoint y: 163, distance: 91.0
click at [309, 163] on div "Highest education level No schooling Primary Lower Secondary Upper Secondary Oc…" at bounding box center [311, 166] width 405 height 35
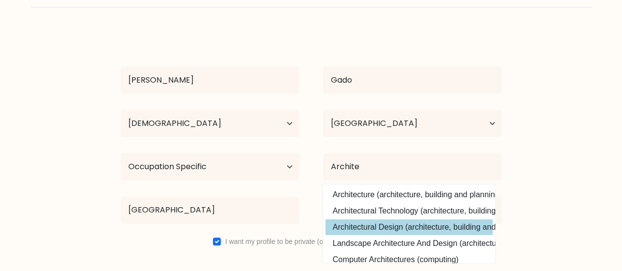
click at [382, 228] on option "Architectural Design (architecture, building and planning)" at bounding box center [408, 227] width 167 height 16
type input "Architectural Design"
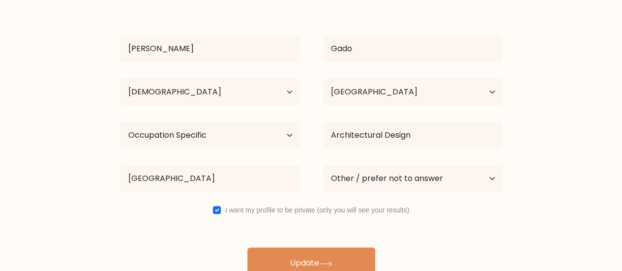
scroll to position [101, 0]
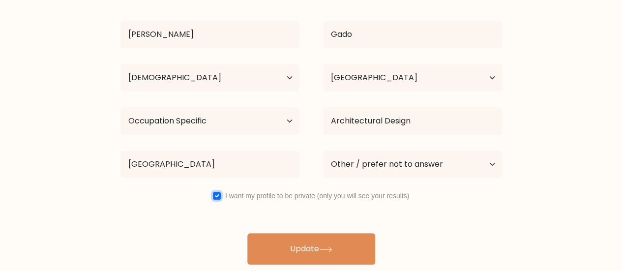
click at [213, 195] on input "checkbox" at bounding box center [217, 196] width 8 height 8
checkbox input "false"
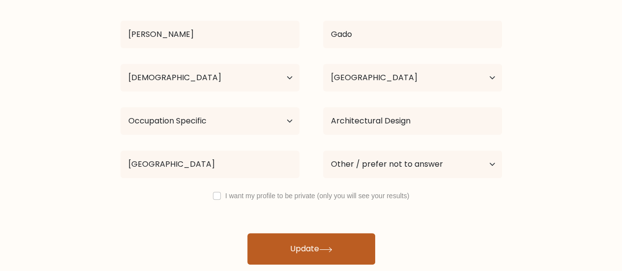
click at [298, 250] on button "Update" at bounding box center [311, 248] width 128 height 31
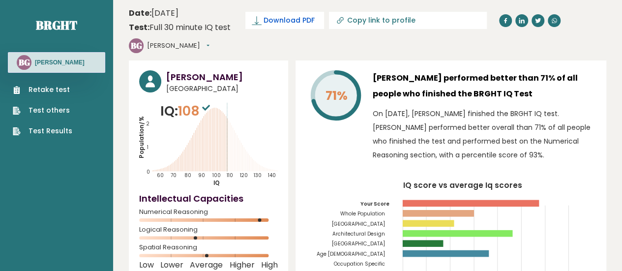
click at [300, 25] on span "Download PDF" at bounding box center [289, 20] width 51 height 10
